Goal: Information Seeking & Learning: Check status

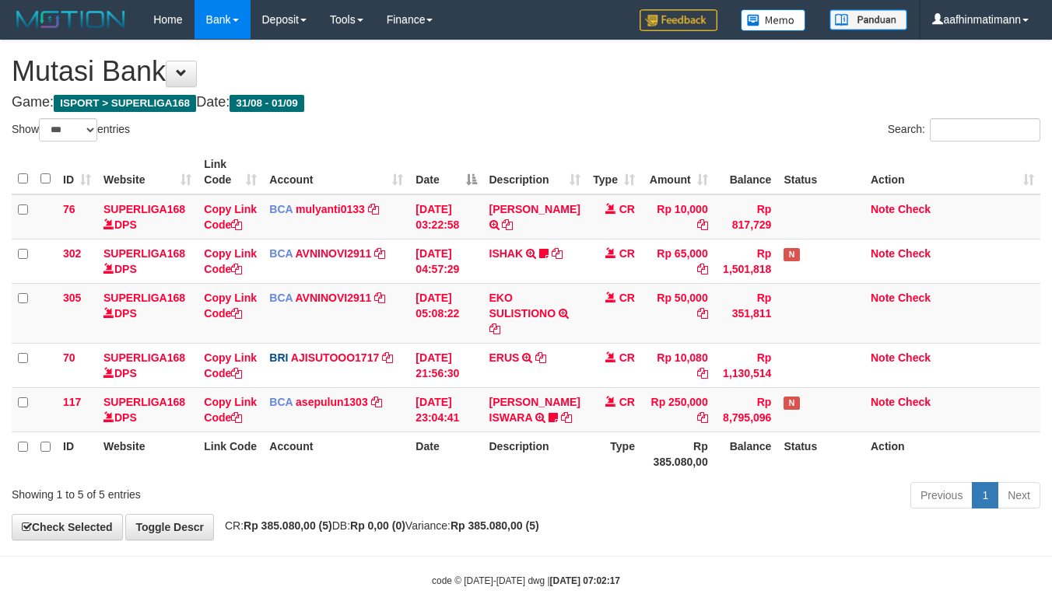
select select "***"
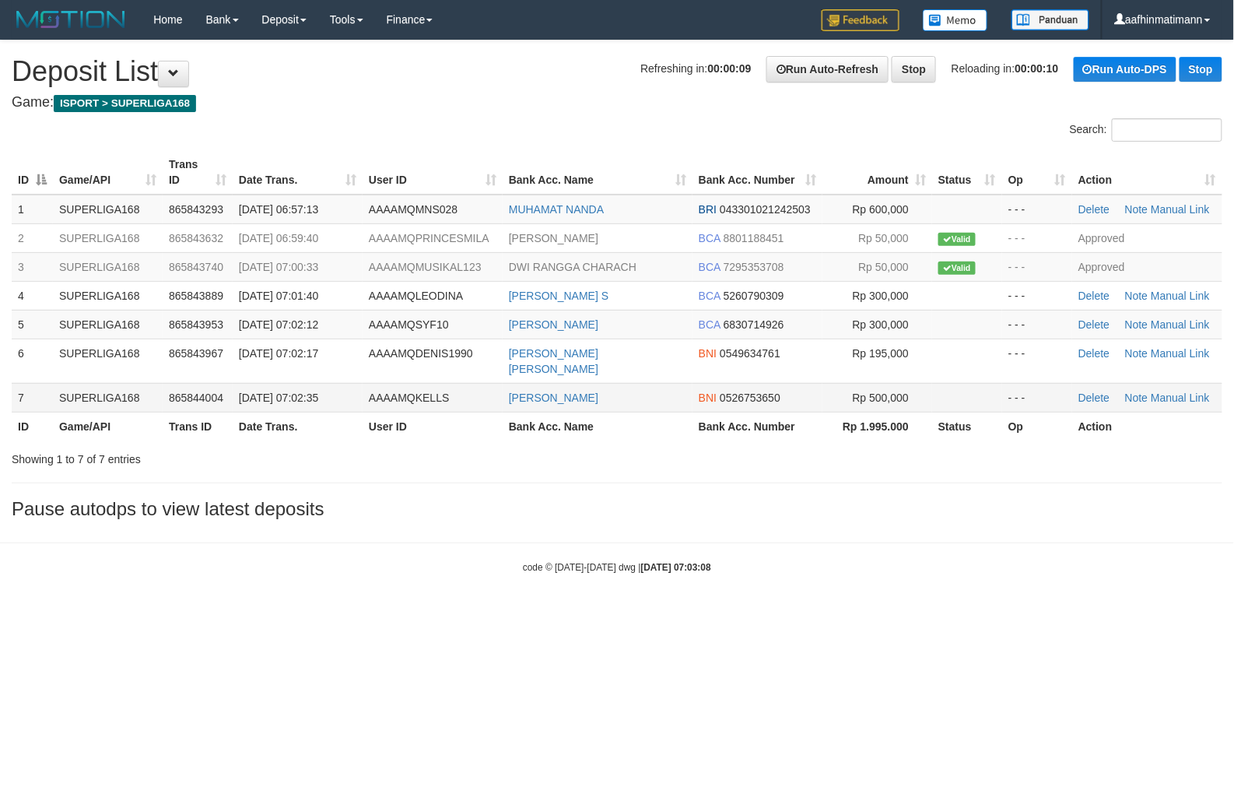
drag, startPoint x: 282, startPoint y: 378, endPoint x: 271, endPoint y: 382, distance: 12.3
click at [277, 391] on span "[DATE] 07:02:35" at bounding box center [278, 397] width 79 height 12
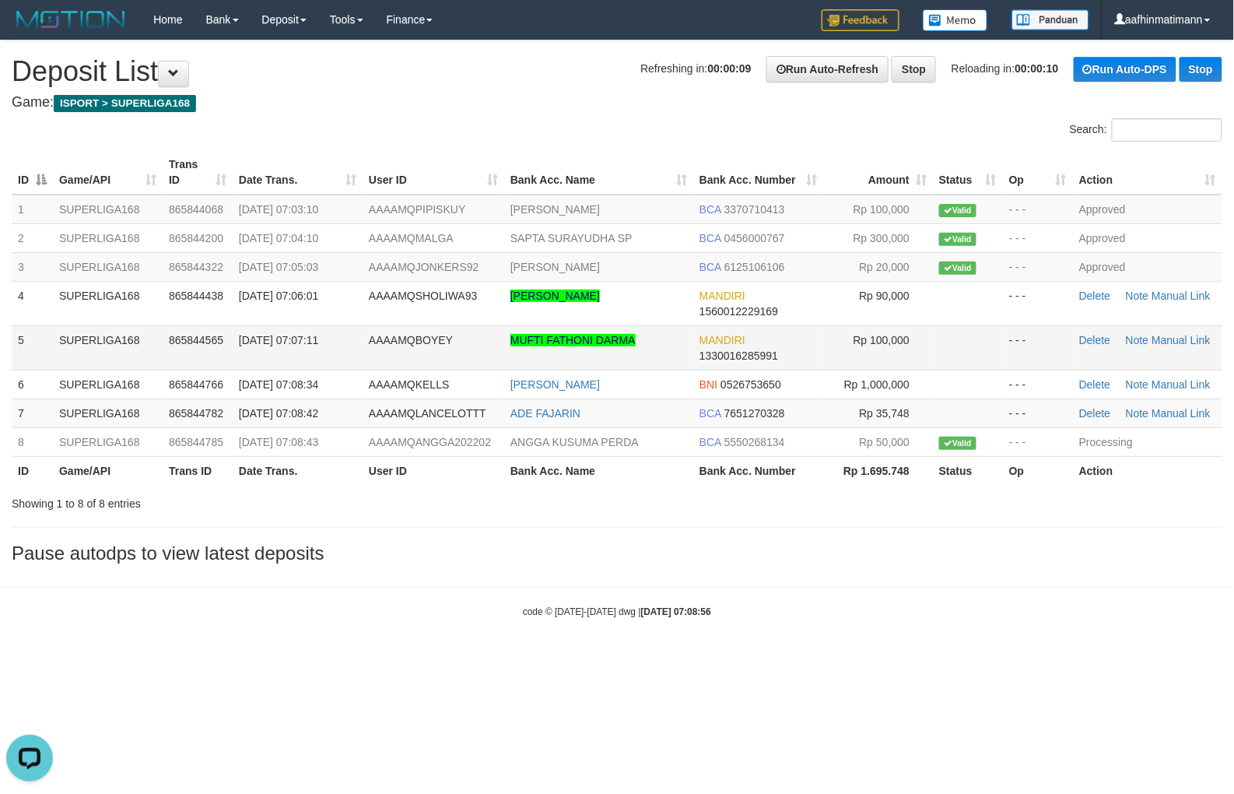
click at [283, 338] on span "[DATE] 07:07:11" at bounding box center [278, 340] width 79 height 12
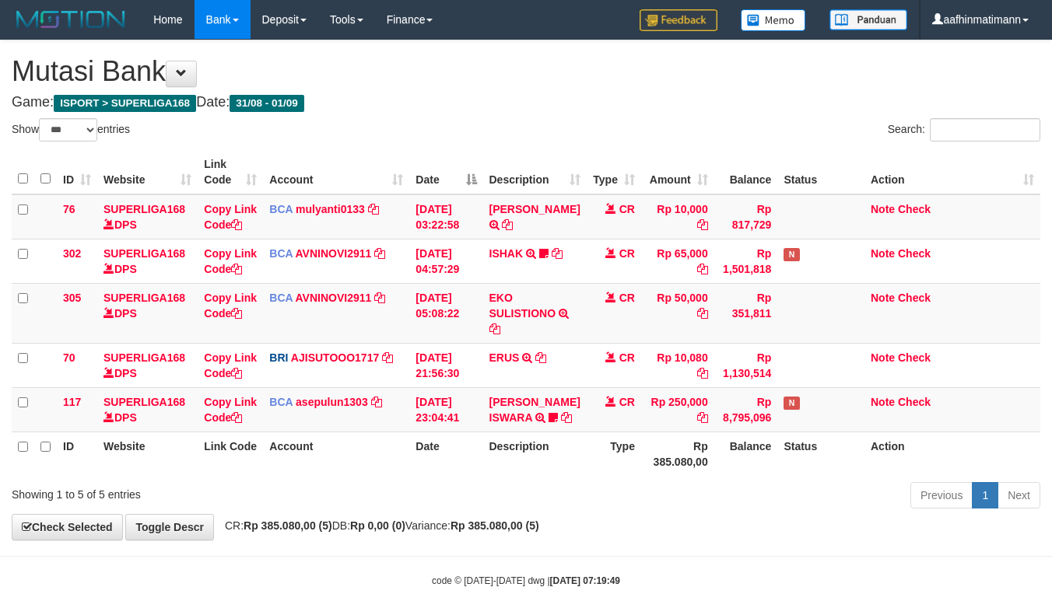
select select "***"
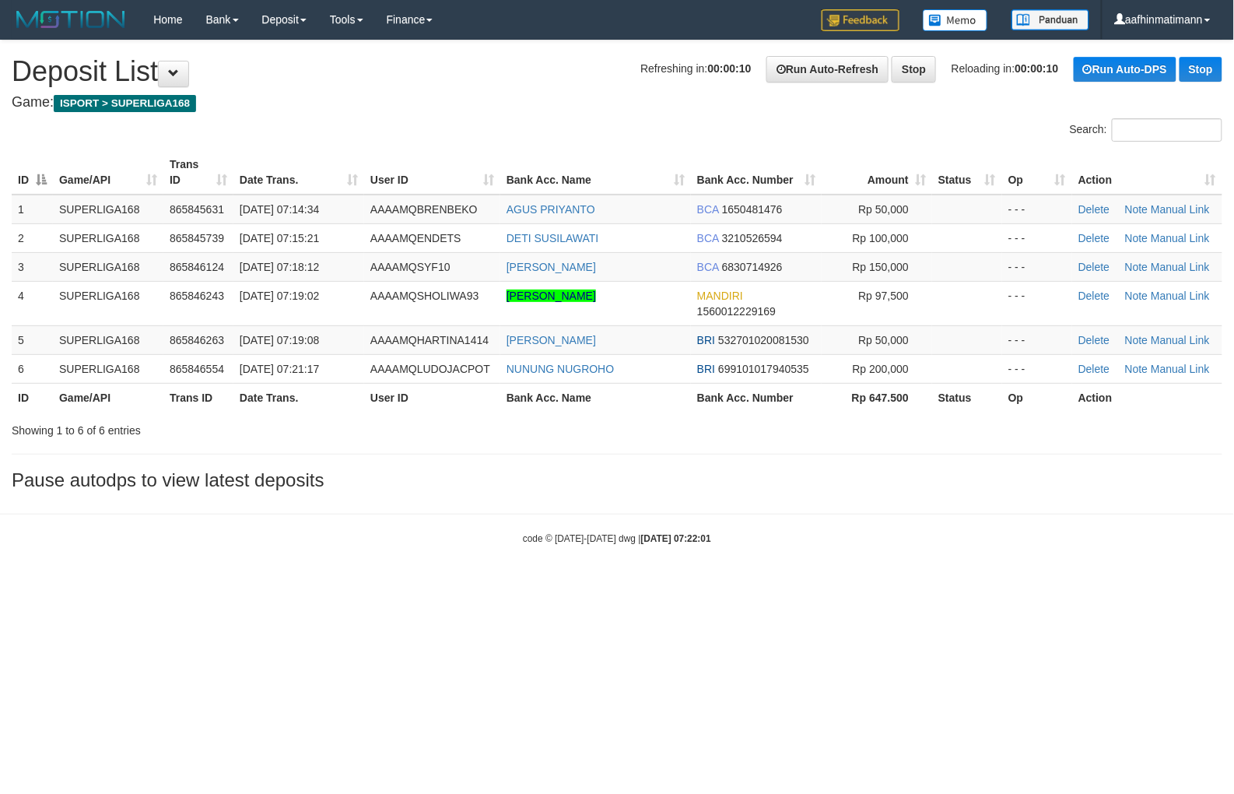
click at [488, 503] on body "Toggle navigation Home Bank Account List Load By Website Group [ISPORT] SUPERLI…" at bounding box center [617, 292] width 1234 height 584
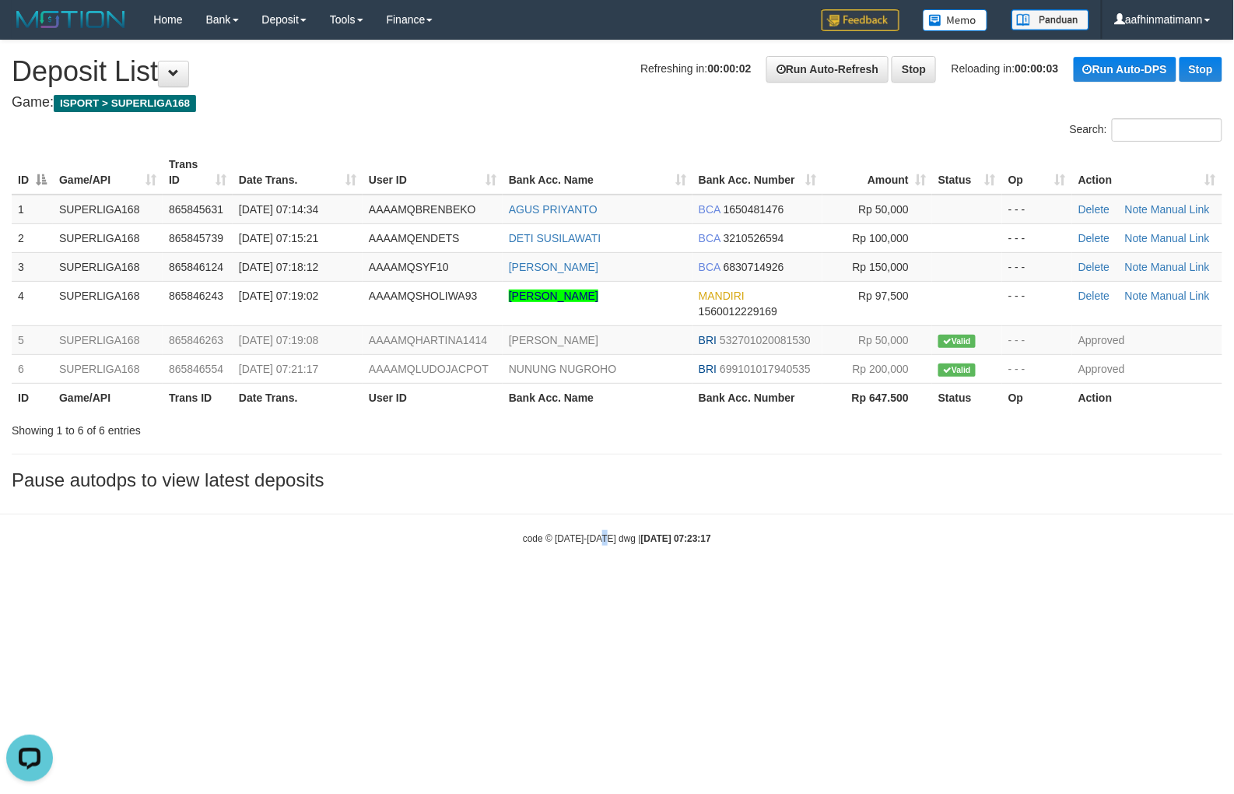
drag, startPoint x: 604, startPoint y: 542, endPoint x: 363, endPoint y: 630, distance: 256.0
click at [600, 545] on body "Toggle navigation Home Bank Account List Load By Website Group [ISPORT] SUPERLI…" at bounding box center [617, 292] width 1234 height 584
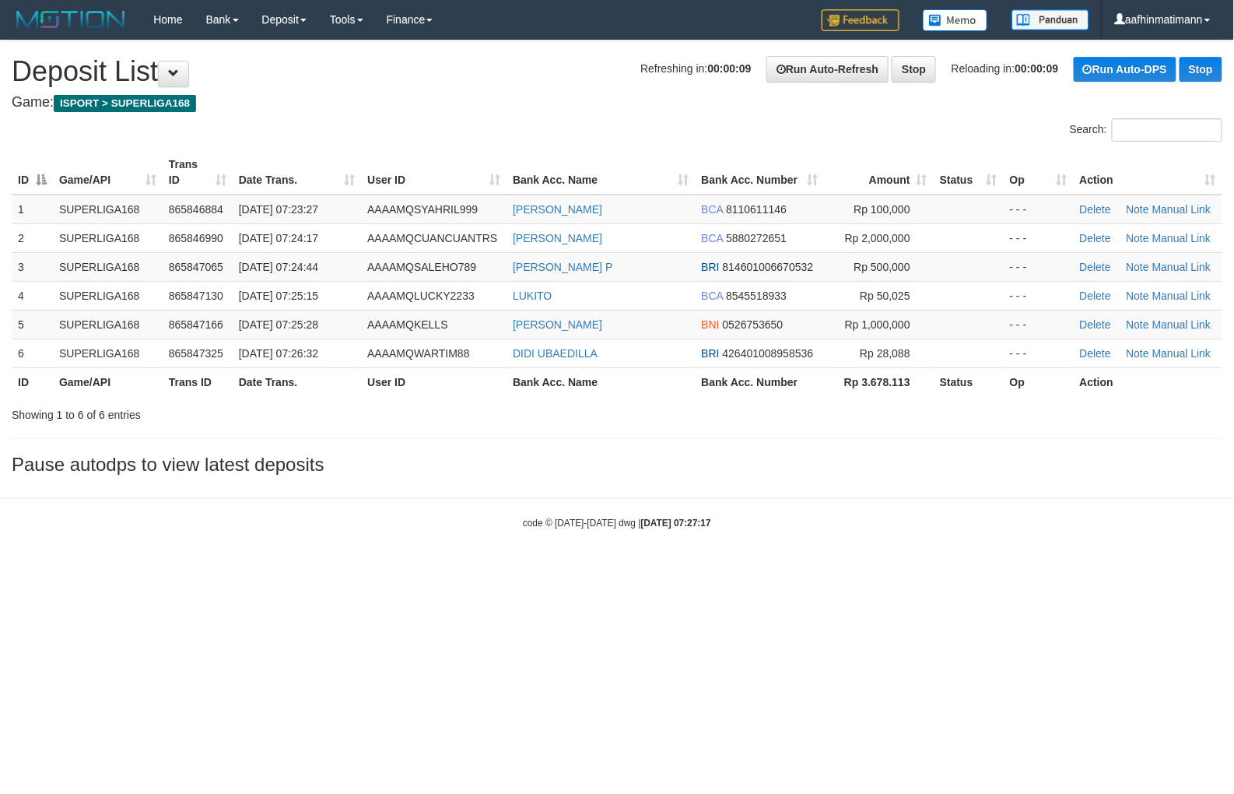
click at [626, 569] on html "Toggle navigation Home Bank Account List Load By Website Group [ISPORT] SUPERLI…" at bounding box center [617, 284] width 1234 height 569
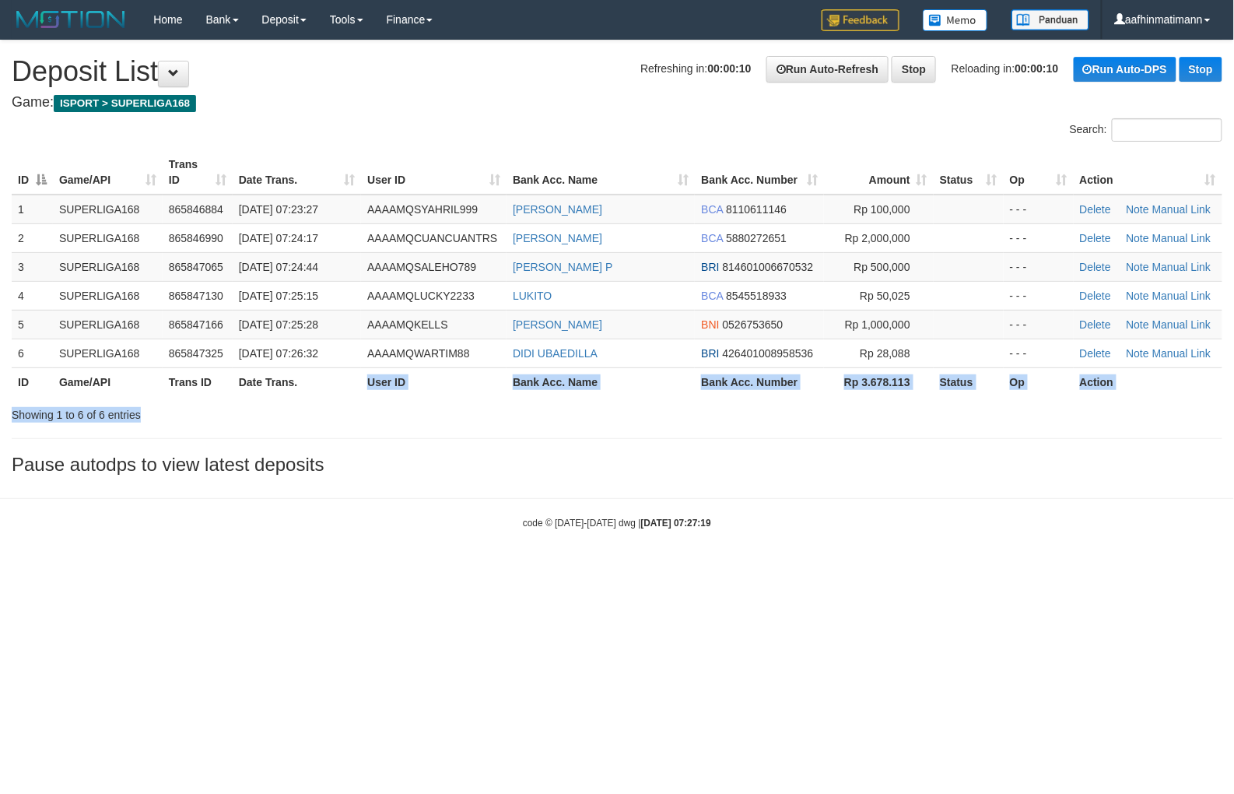
drag, startPoint x: 302, startPoint y: 391, endPoint x: 1, endPoint y: 293, distance: 316.9
click at [293, 401] on div "Search: ID Game/API Trans ID Date Trans. User ID Bank Acc. Name Bank Acc. Numbe…" at bounding box center [617, 270] width 1211 height 304
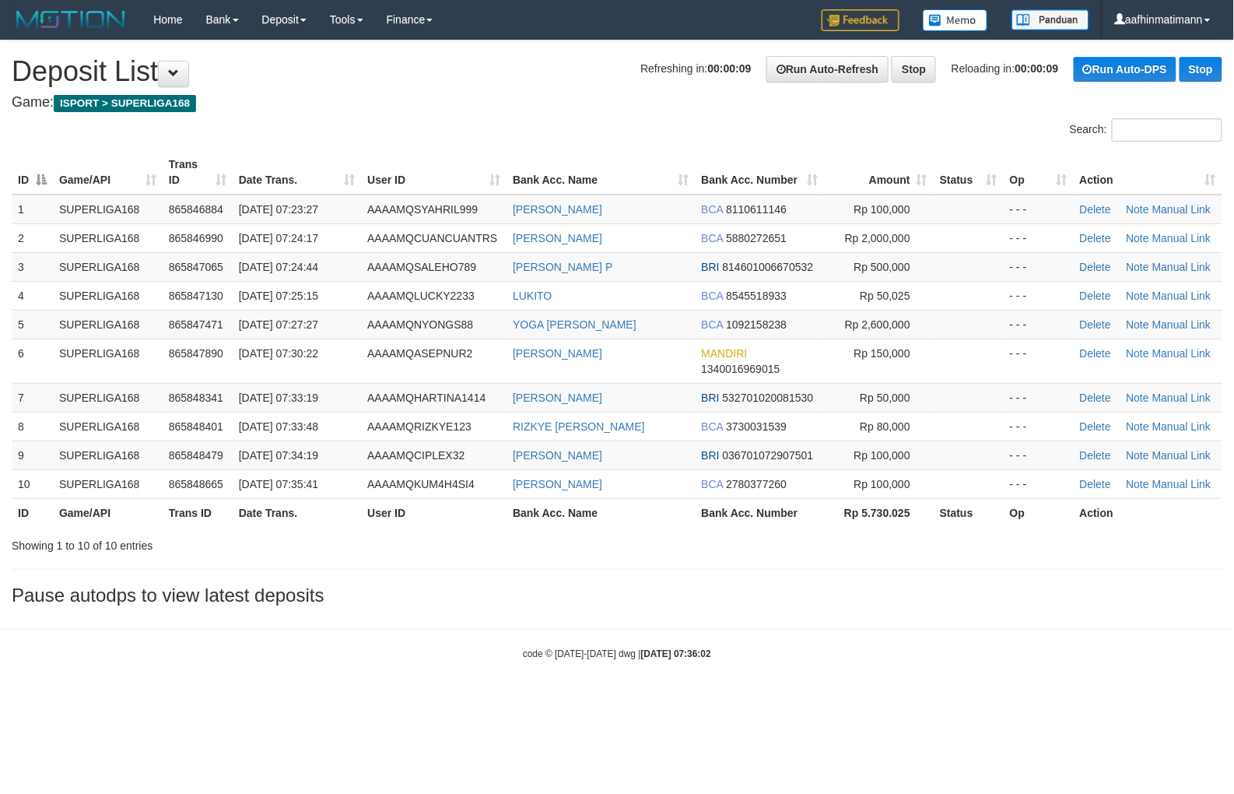
drag, startPoint x: 131, startPoint y: 733, endPoint x: 84, endPoint y: 741, distance: 47.5
click at [131, 699] on html "Toggle navigation Home Bank Account List Load By Website Group [ISPORT] SUPERLI…" at bounding box center [617, 349] width 1234 height 699
